Goal: Information Seeking & Learning: Learn about a topic

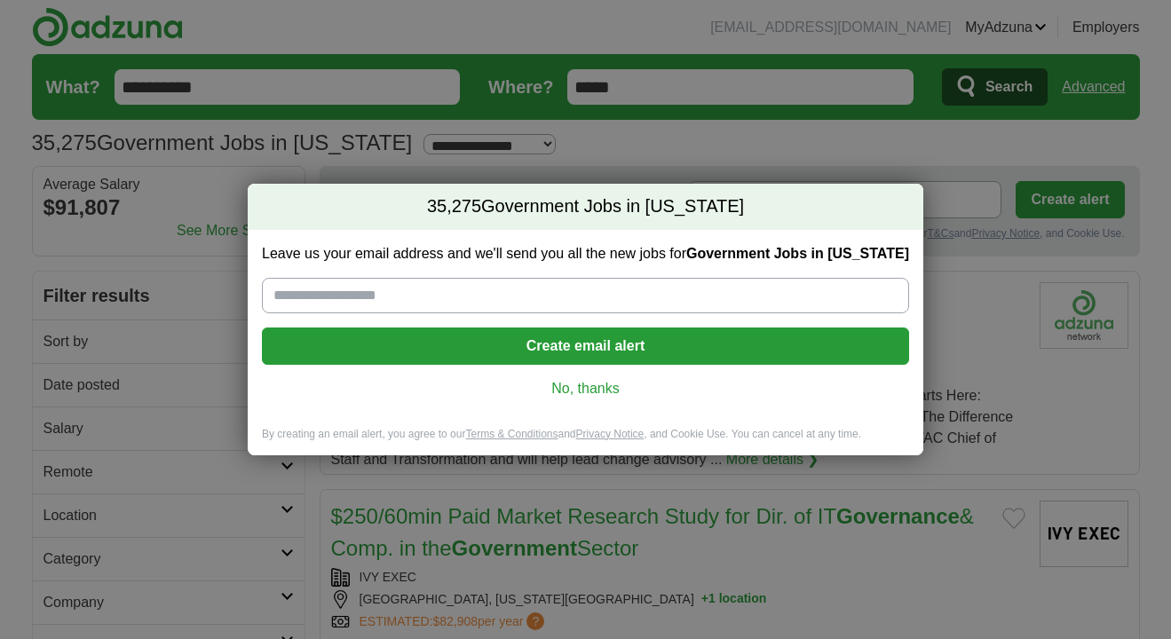
click at [596, 386] on link "No, thanks" at bounding box center [585, 389] width 619 height 20
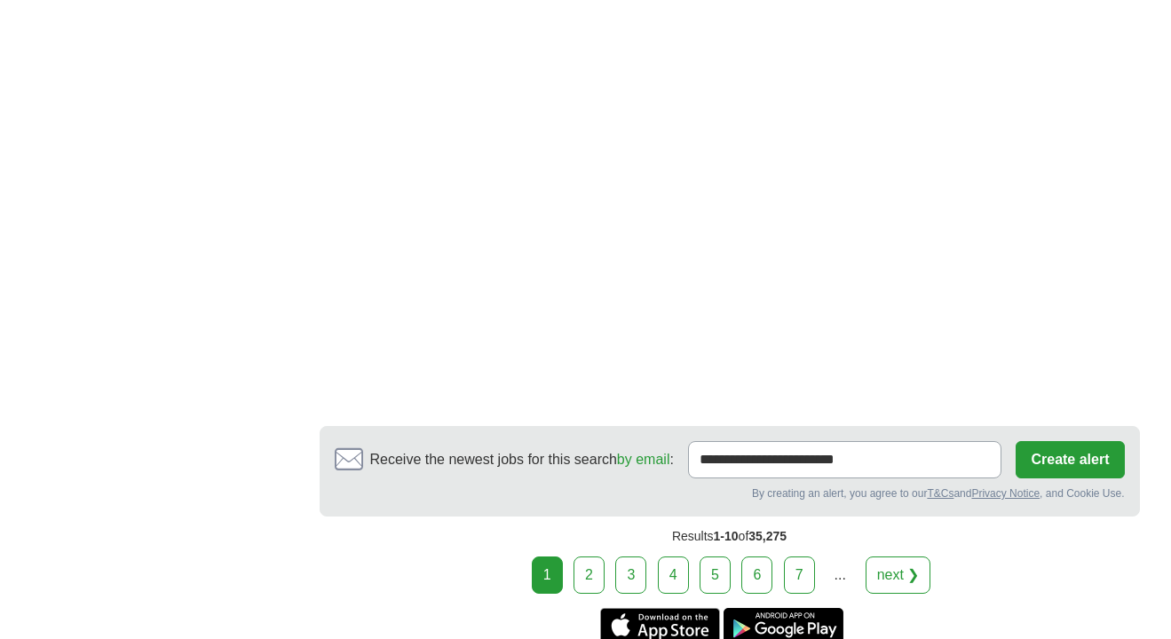
scroll to position [3721, 0]
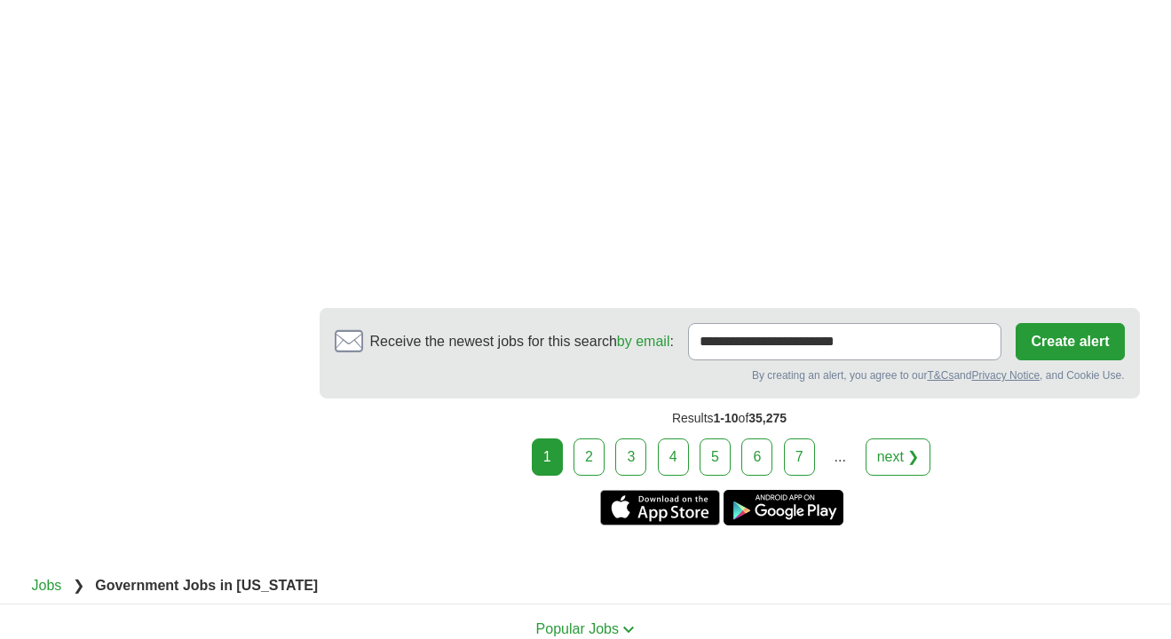
click at [592, 461] on link "2" at bounding box center [588, 456] width 31 height 37
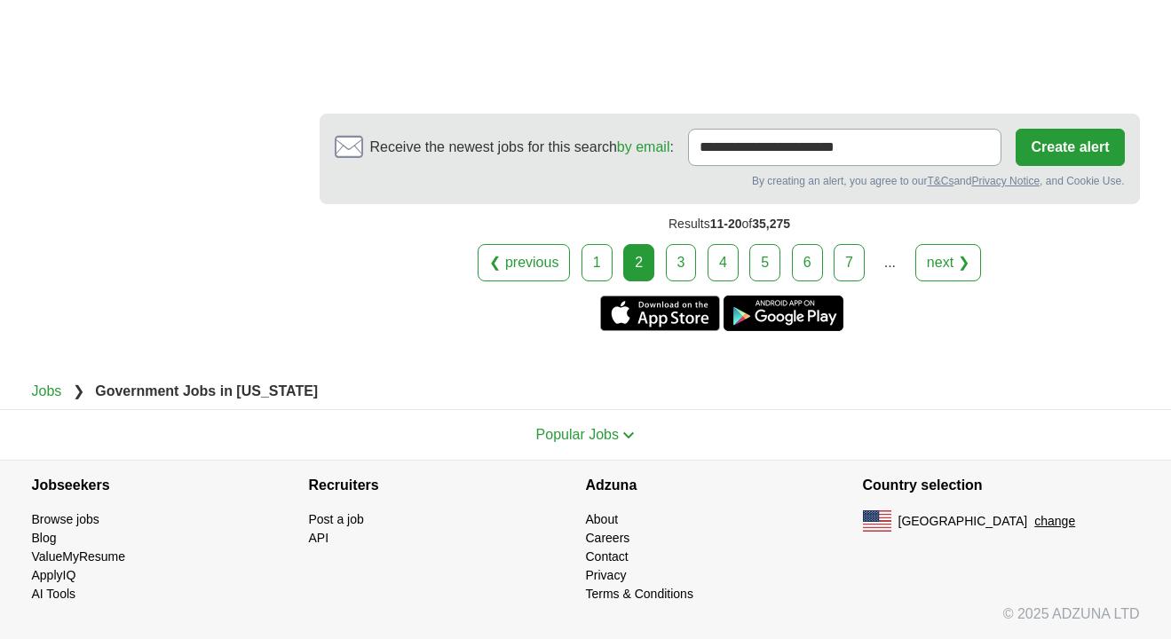
scroll to position [3901, 0]
click at [677, 256] on link "3" at bounding box center [681, 262] width 31 height 37
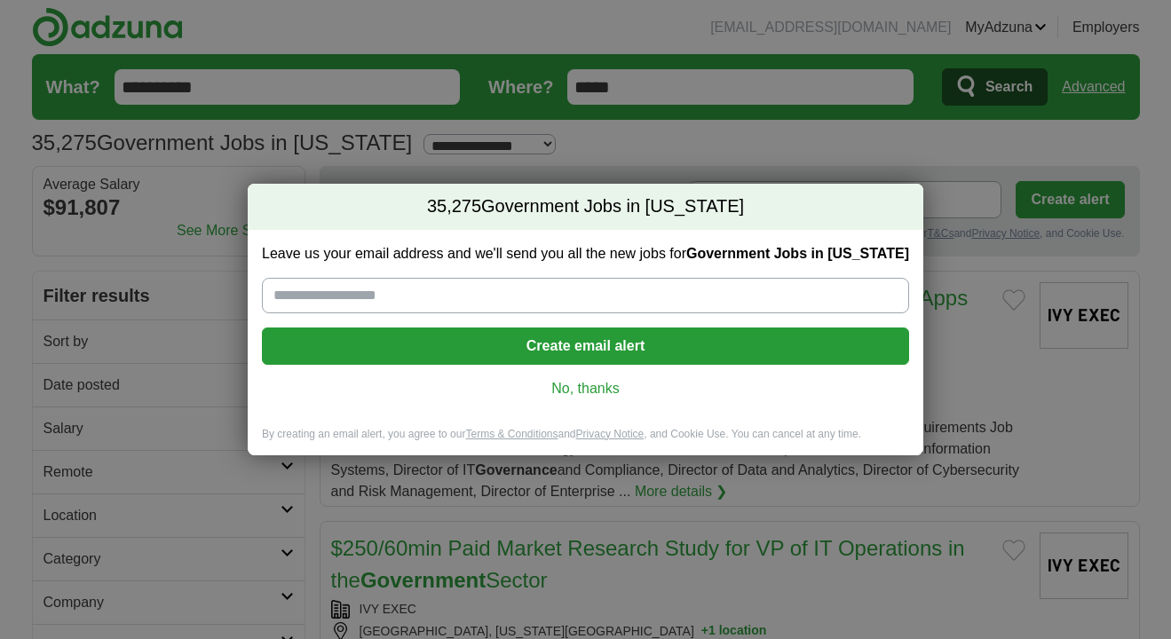
click at [554, 395] on link "No, thanks" at bounding box center [585, 389] width 619 height 20
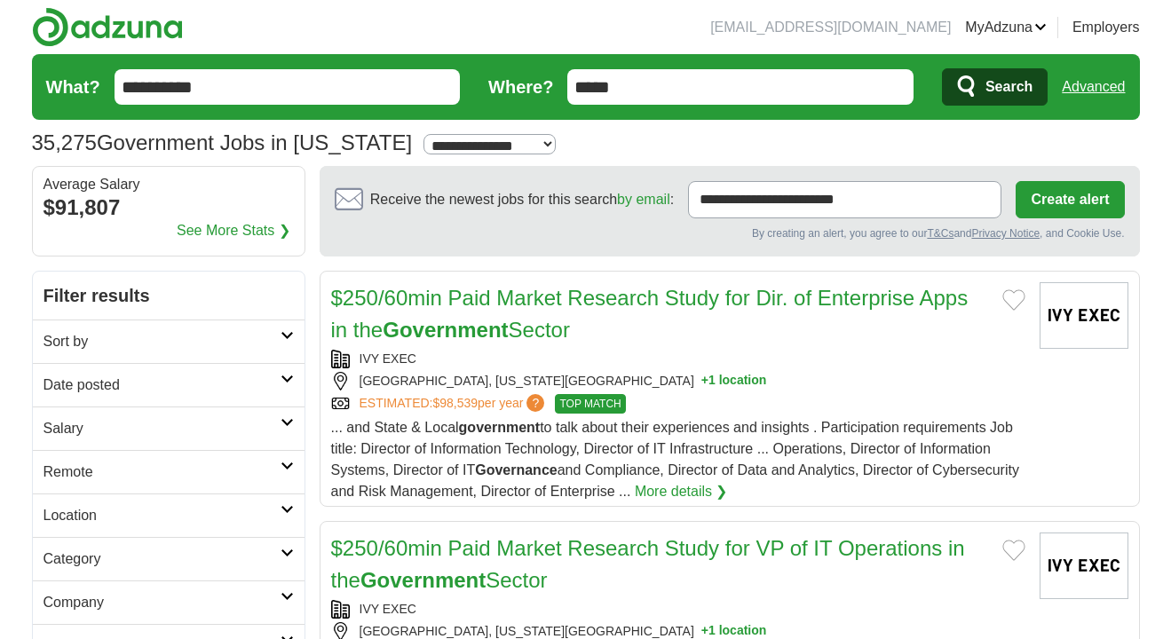
click at [141, 345] on h2 "Sort by" at bounding box center [161, 341] width 237 height 21
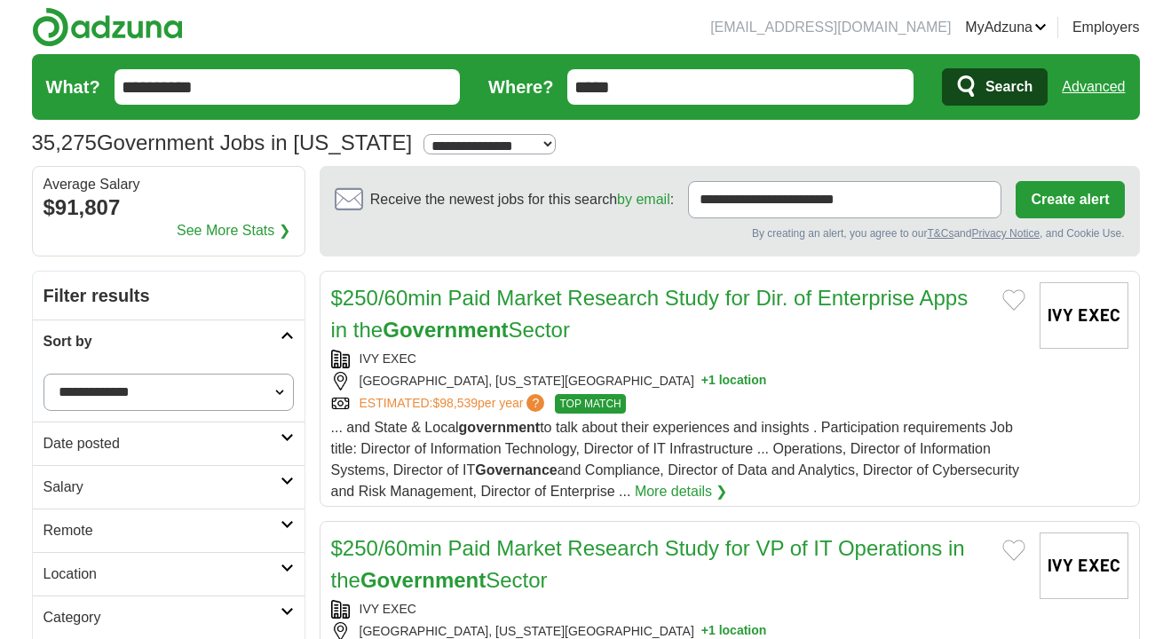
click at [141, 345] on h2 "Sort by" at bounding box center [161, 341] width 237 height 21
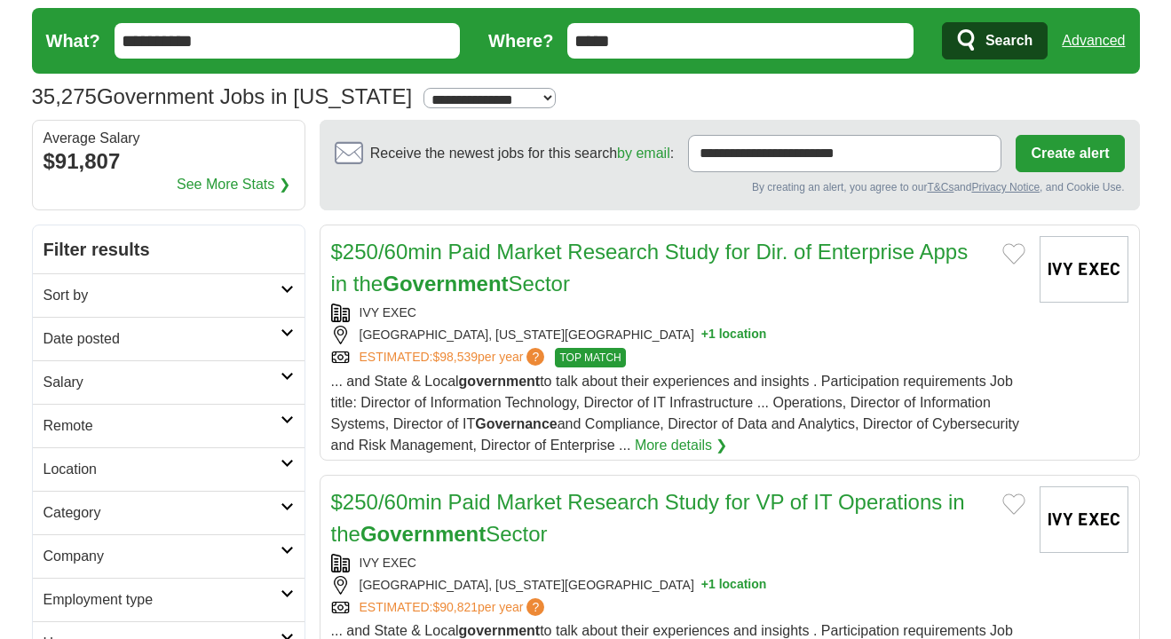
scroll to position [64, 0]
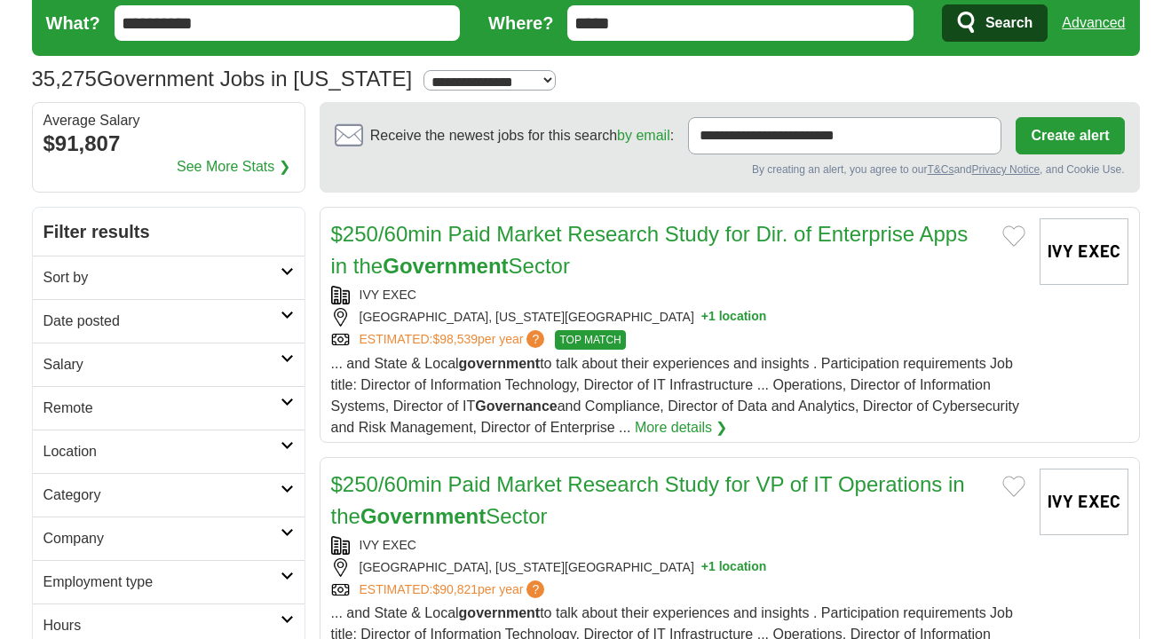
click at [114, 491] on h2 "Category" at bounding box center [161, 495] width 237 height 21
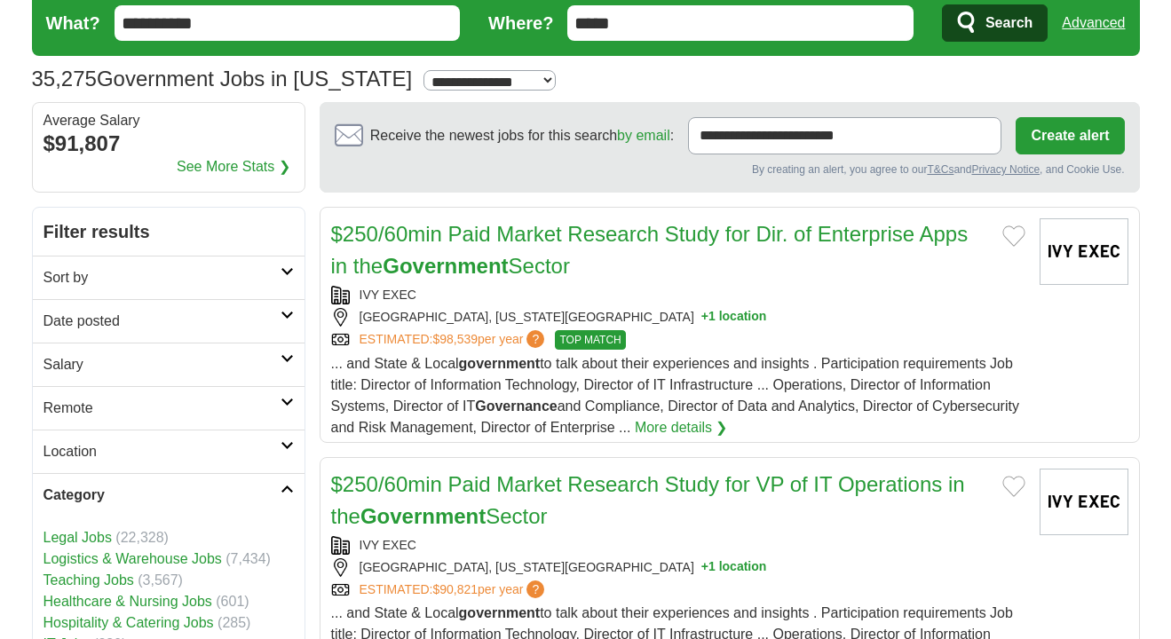
click at [114, 491] on h2 "Category" at bounding box center [161, 495] width 237 height 21
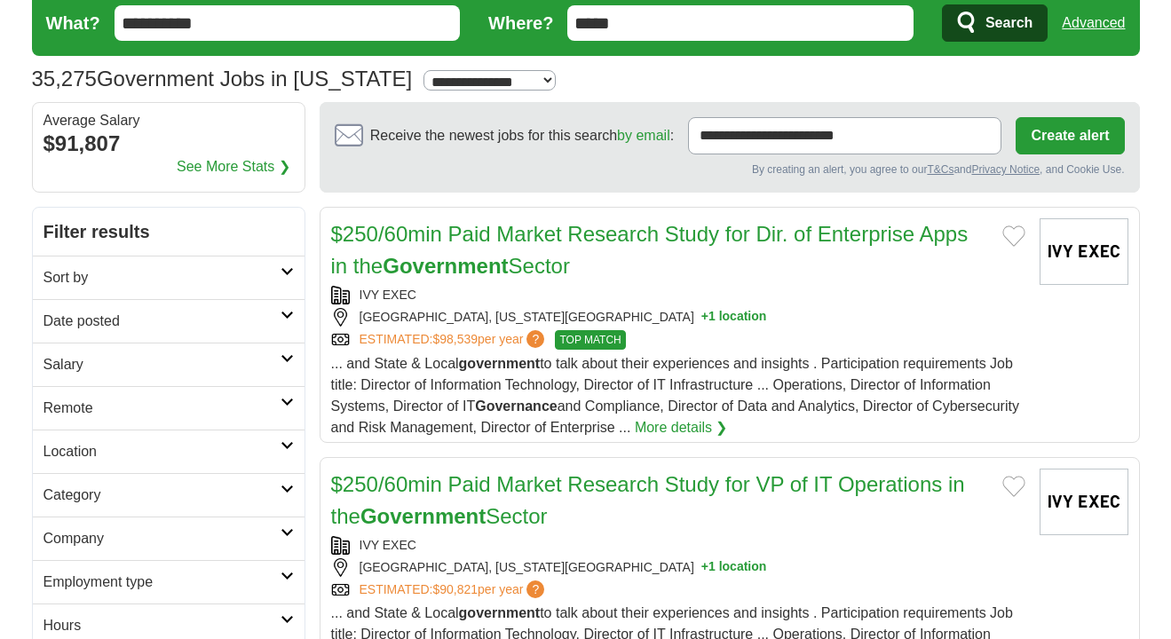
click at [121, 527] on link "Company" at bounding box center [169, 538] width 272 height 43
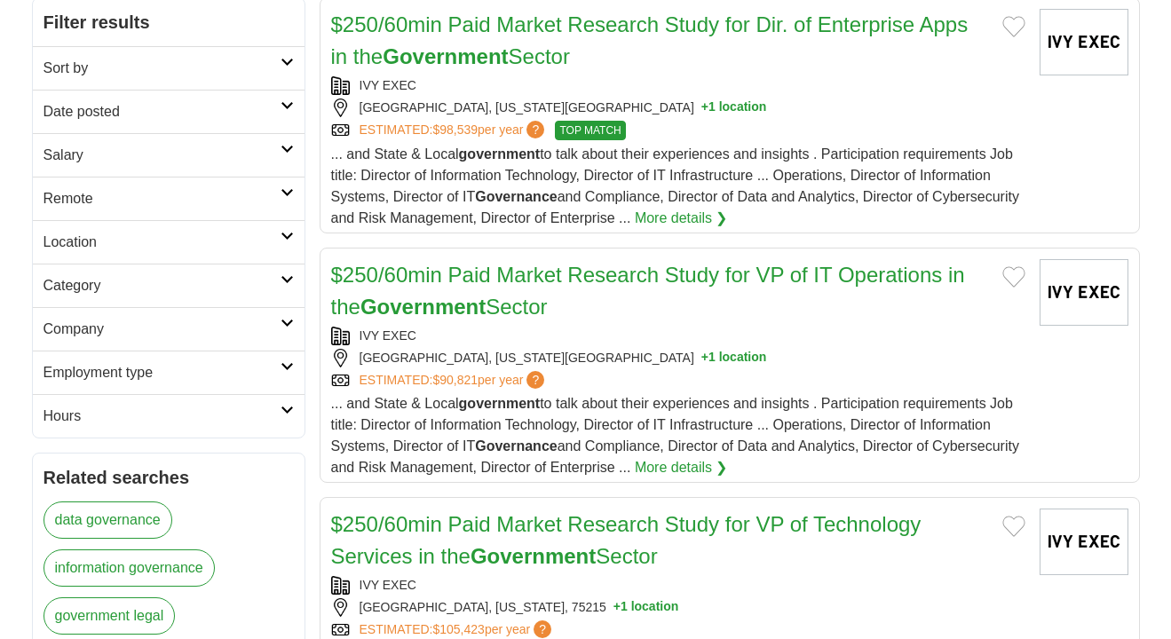
click at [159, 385] on link "Employment type" at bounding box center [169, 372] width 272 height 43
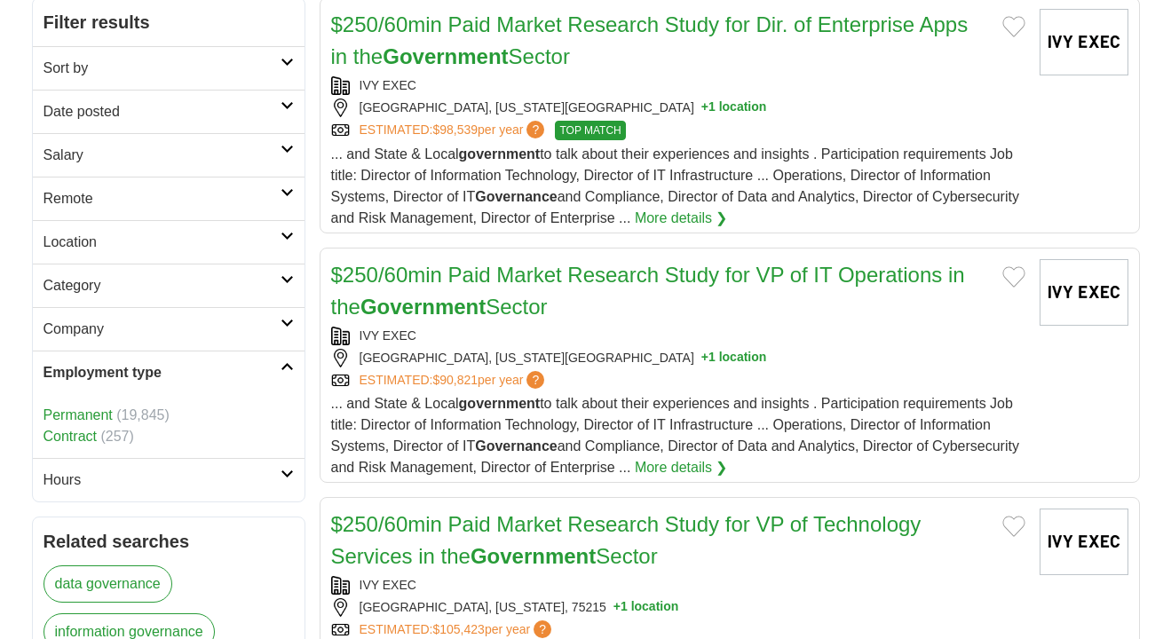
click at [158, 381] on h2 "Employment type" at bounding box center [161, 372] width 237 height 21
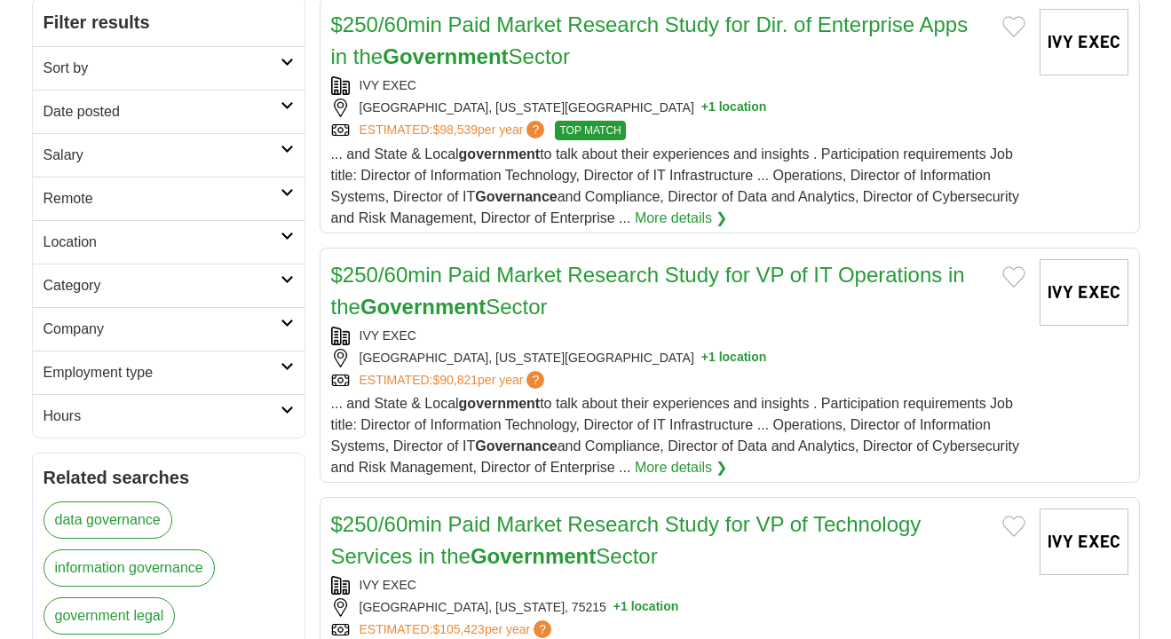
click at [158, 381] on h2 "Employment type" at bounding box center [161, 372] width 237 height 21
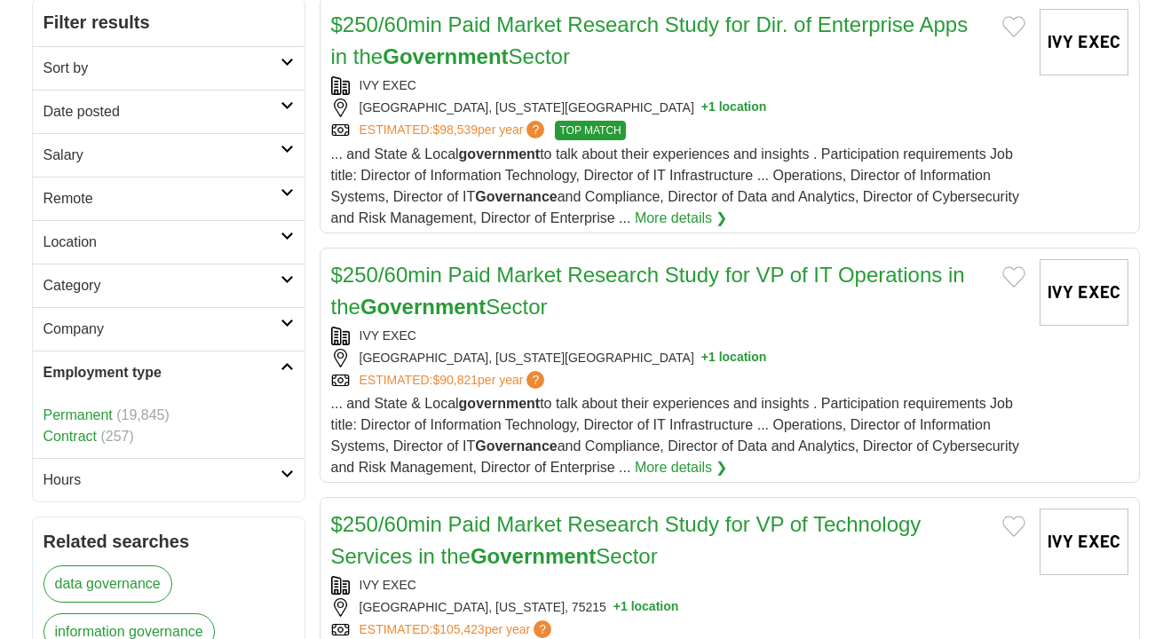
click at [135, 364] on h2 "Employment type" at bounding box center [161, 372] width 237 height 21
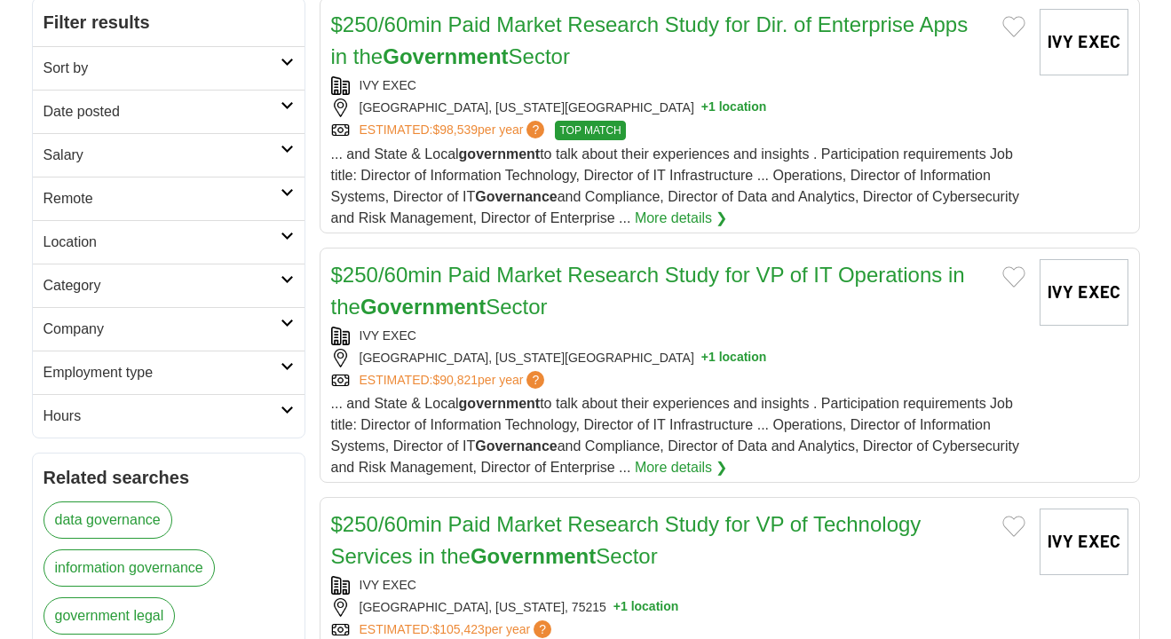
click at [127, 439] on aside "**********" at bounding box center [168, 492] width 273 height 990
click at [127, 423] on h2 "Hours" at bounding box center [161, 416] width 237 height 21
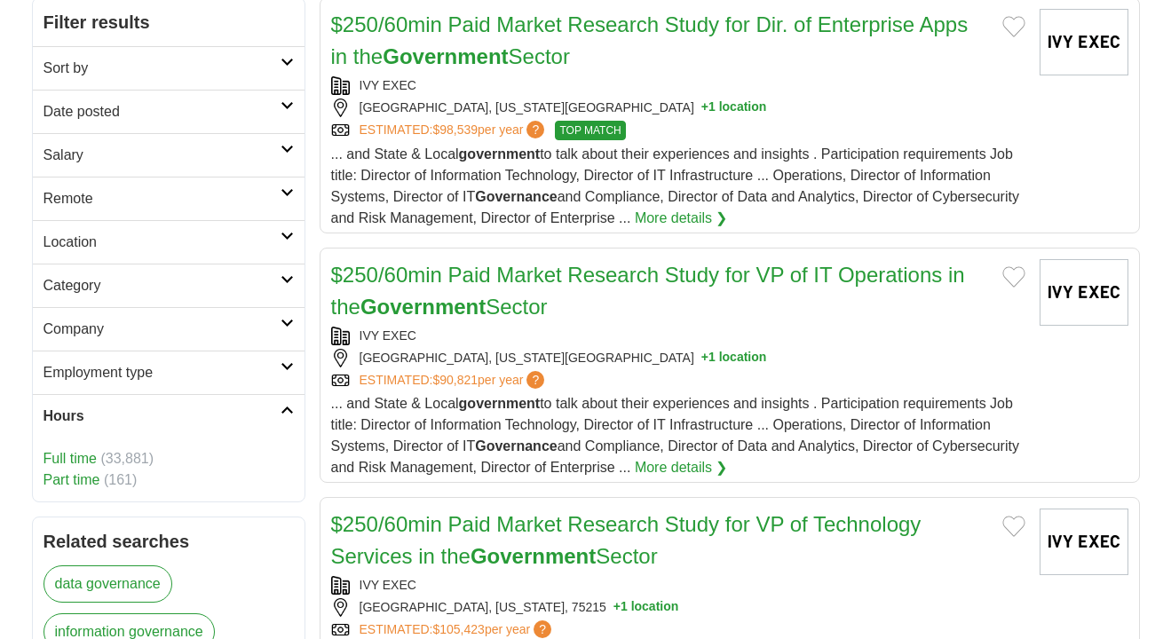
click at [117, 458] on span "(33,881)" at bounding box center [126, 458] width 53 height 15
click at [167, 412] on h2 "Hours" at bounding box center [161, 416] width 237 height 21
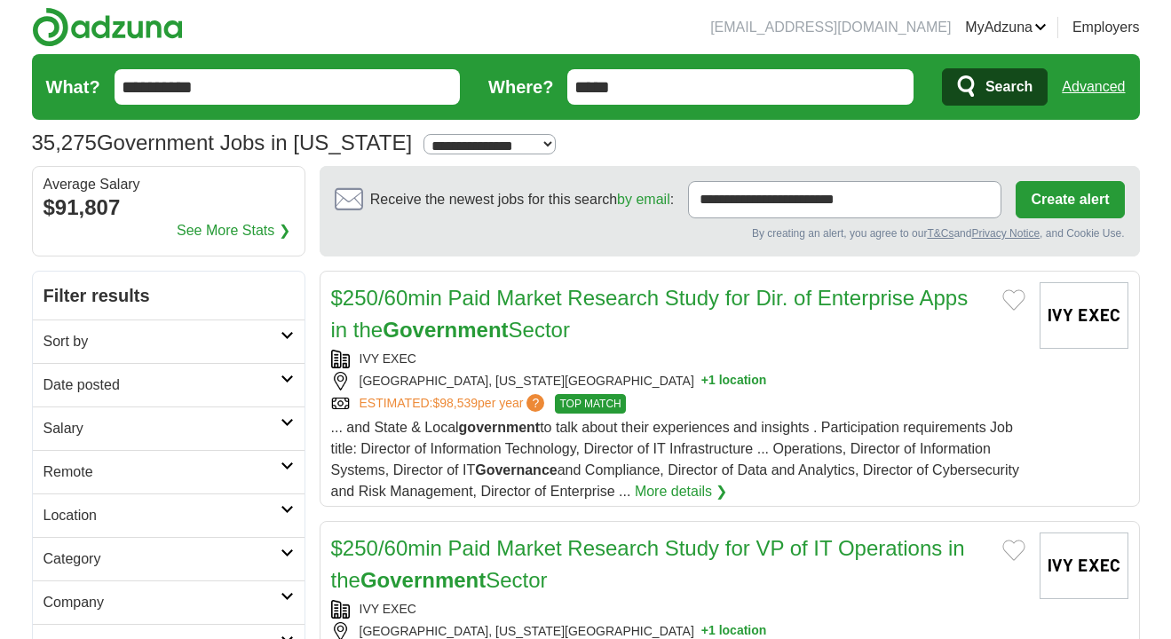
scroll to position [0, 0]
click at [1100, 103] on link "Advanced" at bounding box center [1092, 86] width 63 height 35
